Goal: Find specific page/section

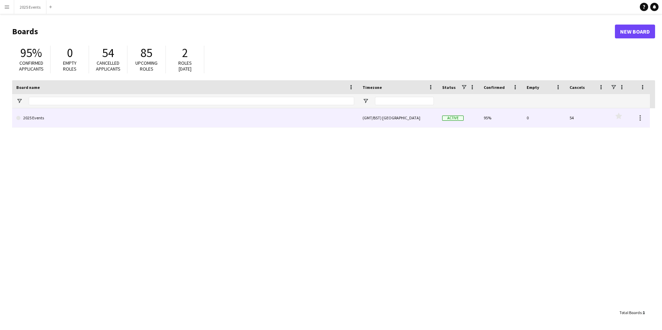
click at [46, 121] on link "2025 Events" at bounding box center [185, 117] width 338 height 19
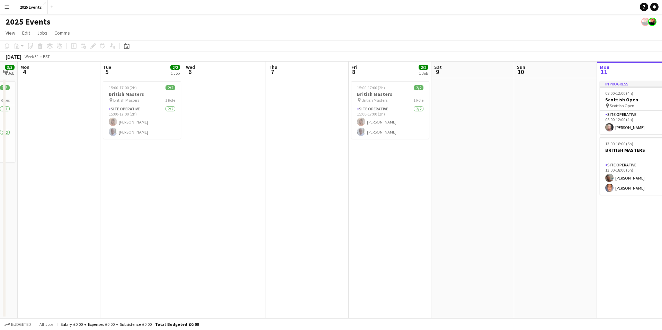
scroll to position [0, 232]
drag, startPoint x: 122, startPoint y: 221, endPoint x: 634, endPoint y: 210, distance: 513.0
click at [634, 210] on app-calendar-viewport "Fri 1 5/5 2 Jobs Sat 2 5/6 3 Jobs Sun 3 3/3 1 Job Mon 4 Tue 5 2/2 1 Job Wed 6 T…" at bounding box center [331, 190] width 662 height 257
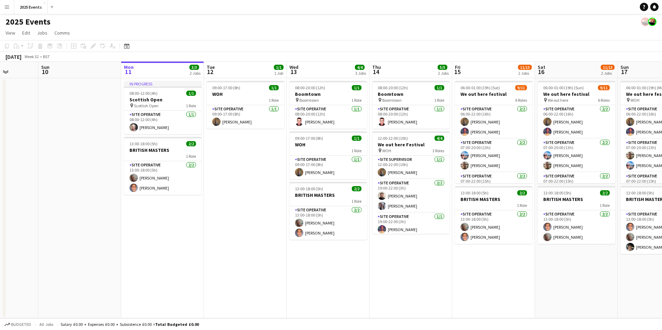
drag, startPoint x: 561, startPoint y: 220, endPoint x: 87, endPoint y: 238, distance: 474.7
click at [87, 238] on app-calendar-viewport "Thu 7 Fri 8 2/2 1 Job Sat 9 Sun 10 Mon 11 3/3 2 Jobs Tue 12 1/1 1 Job Wed 13 4/…" at bounding box center [331, 190] width 662 height 257
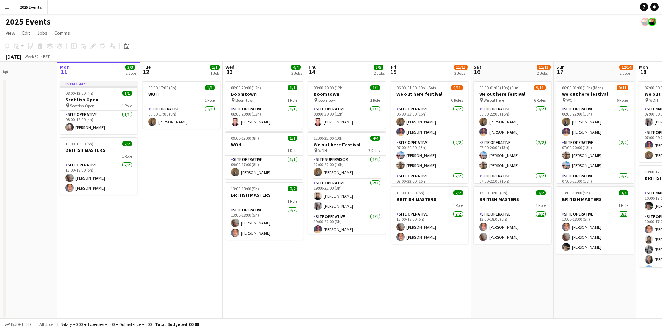
scroll to position [0, 275]
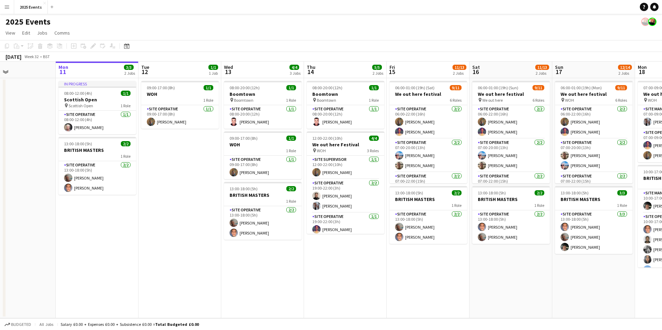
drag, startPoint x: 337, startPoint y: 267, endPoint x: 291, endPoint y: 268, distance: 46.4
click at [291, 268] on app-calendar-viewport "Thu 7 Fri 8 2/2 1 Job Sat 9 Sun 10 Mon 11 3/3 2 Jobs Tue 12 1/1 1 Job Wed 13 4/…" at bounding box center [331, 190] width 662 height 257
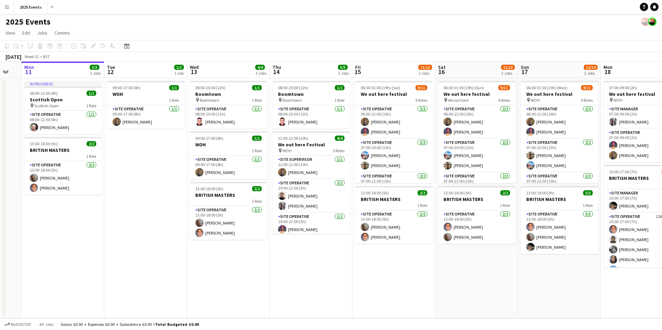
scroll to position [0, 229]
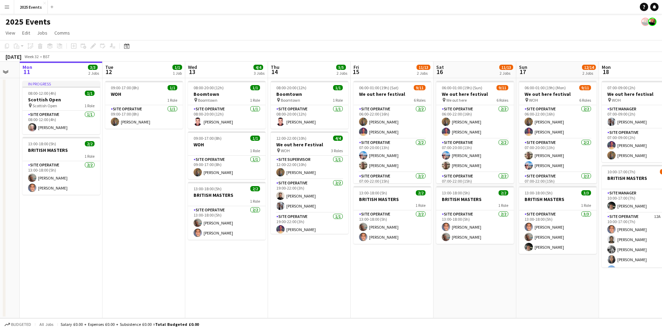
drag, startPoint x: 286, startPoint y: 280, endPoint x: 250, endPoint y: 276, distance: 36.3
click at [250, 276] on app-calendar-viewport "Fri 8 2/2 1 Job Sat 9 Sun 10 Mon 11 3/3 2 Jobs Tue 12 1/1 1 Job Wed 13 4/4 3 Jo…" at bounding box center [331, 190] width 662 height 257
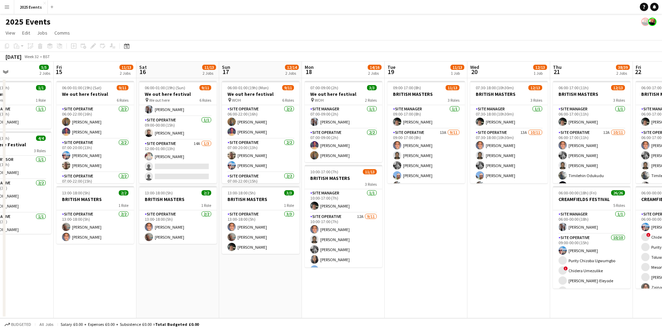
scroll to position [0, 221]
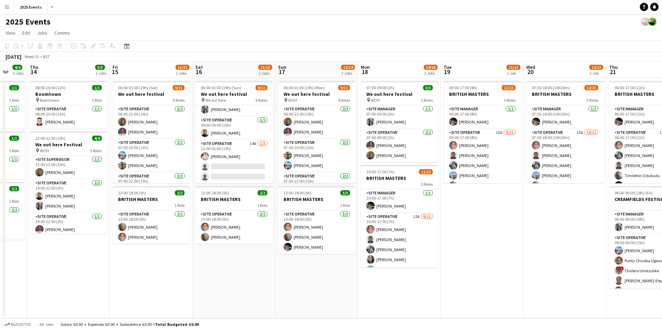
drag, startPoint x: 520, startPoint y: 297, endPoint x: 279, endPoint y: 295, distance: 241.0
click at [279, 295] on app-calendar-viewport "Mon 11 3/3 2 Jobs Tue 12 1/1 1 Job Wed 13 4/4 3 Jobs Thu 14 5/5 2 Jobs Fri 15 1…" at bounding box center [331, 190] width 662 height 257
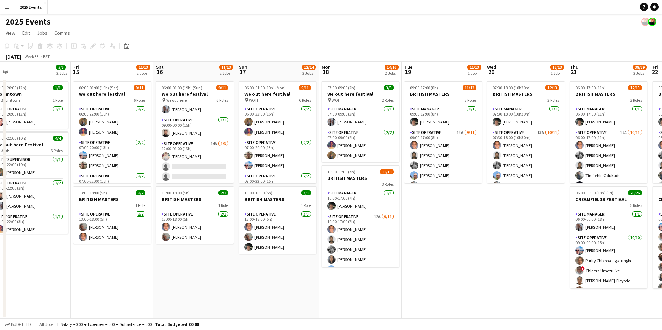
scroll to position [0, 261]
drag, startPoint x: 504, startPoint y: 292, endPoint x: 464, endPoint y: 292, distance: 39.5
click at [464, 292] on app-calendar-viewport "Mon 11 3/3 2 Jobs Tue 12 1/1 1 Job Wed 13 4/4 3 Jobs Thu 14 5/5 2 Jobs Fri 15 1…" at bounding box center [331, 190] width 662 height 257
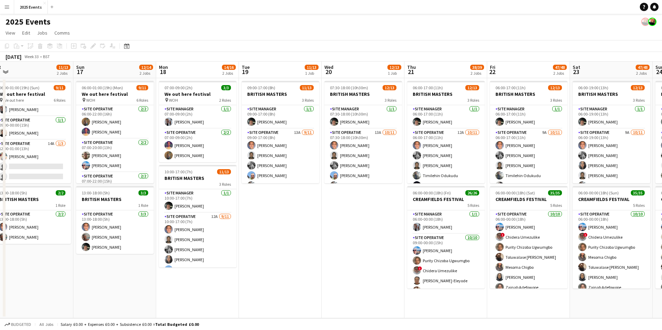
scroll to position [0, 270]
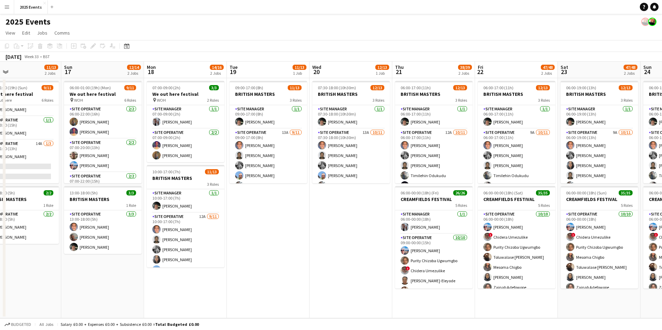
drag, startPoint x: 549, startPoint y: 271, endPoint x: 374, endPoint y: 259, distance: 174.9
click at [374, 259] on app-calendar-viewport "Wed 13 4/4 3 Jobs Thu 14 5/5 2 Jobs Fri 15 11/13 2 Jobs Sat 16 11/13 2 Jobs Sun…" at bounding box center [331, 190] width 662 height 257
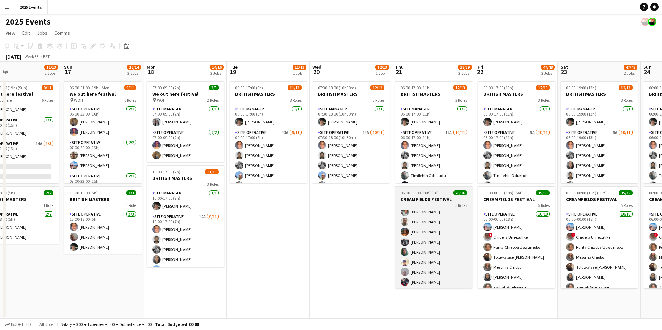
scroll to position [208, 0]
